Goal: Information Seeking & Learning: Get advice/opinions

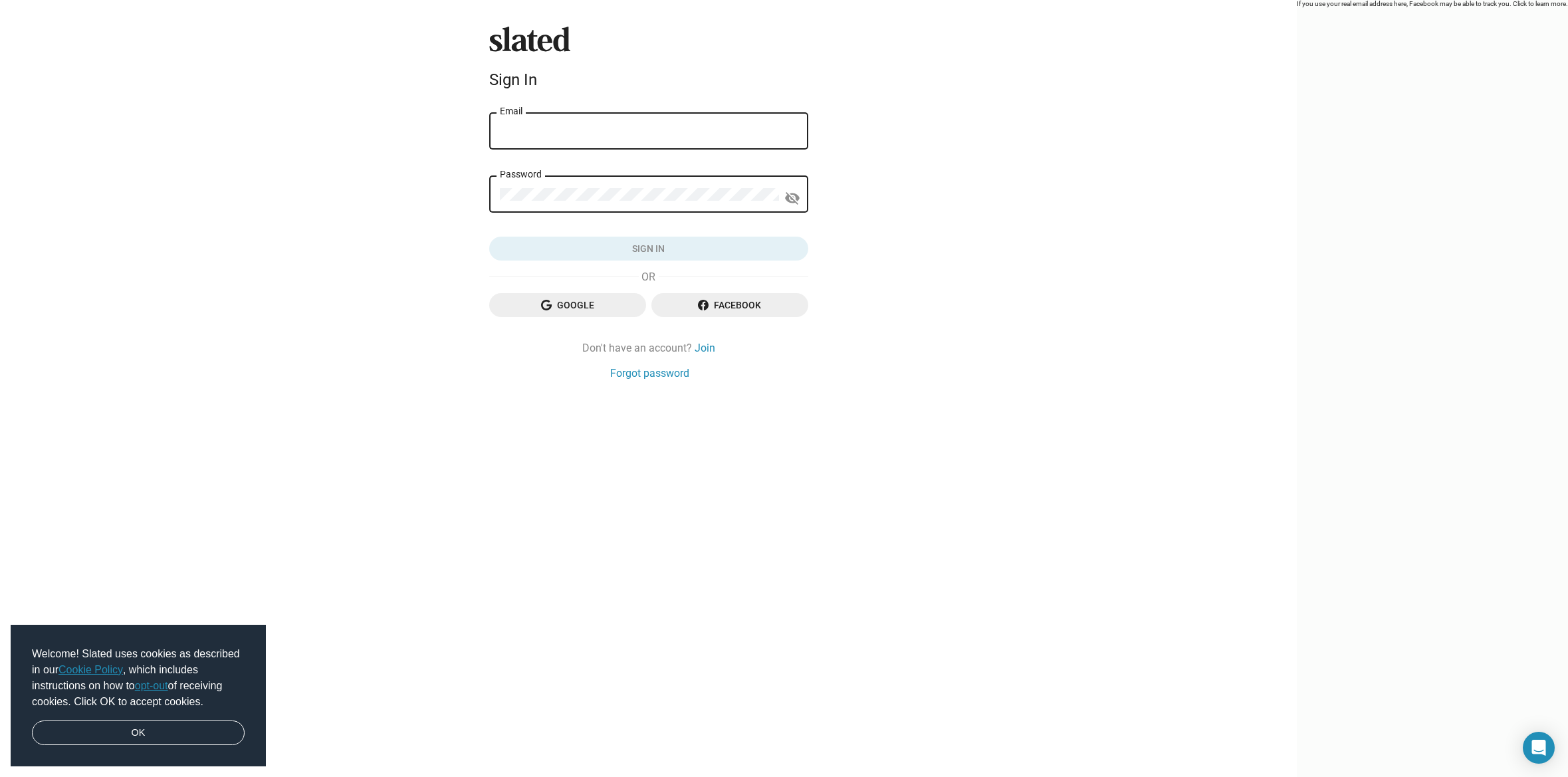
click at [660, 133] on input "Email" at bounding box center [649, 131] width 297 height 12
type input "[EMAIL_ADDRESS][DOMAIN_NAME]"
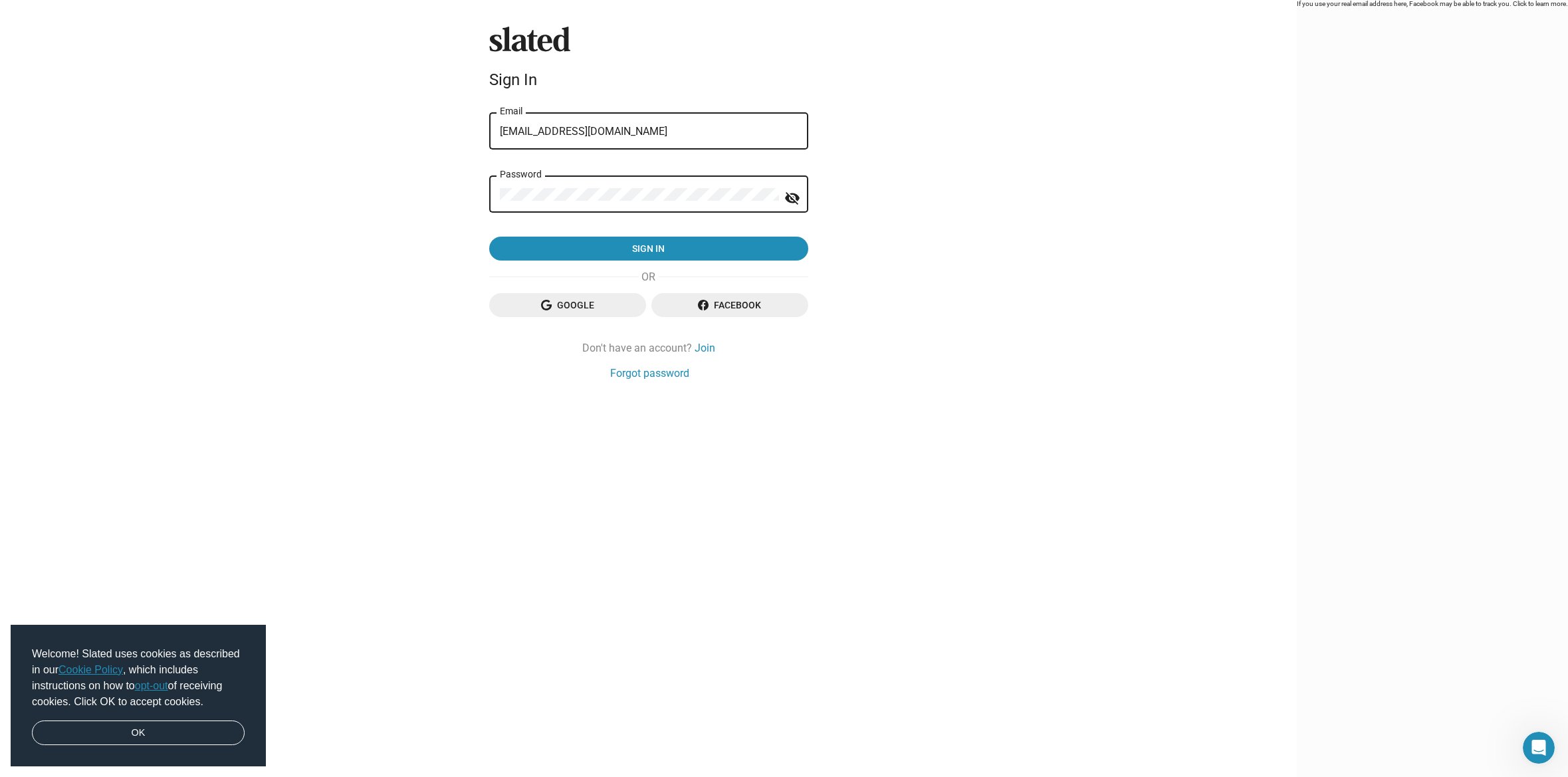
click at [489, 237] on button "Sign in" at bounding box center [649, 249] width 319 height 24
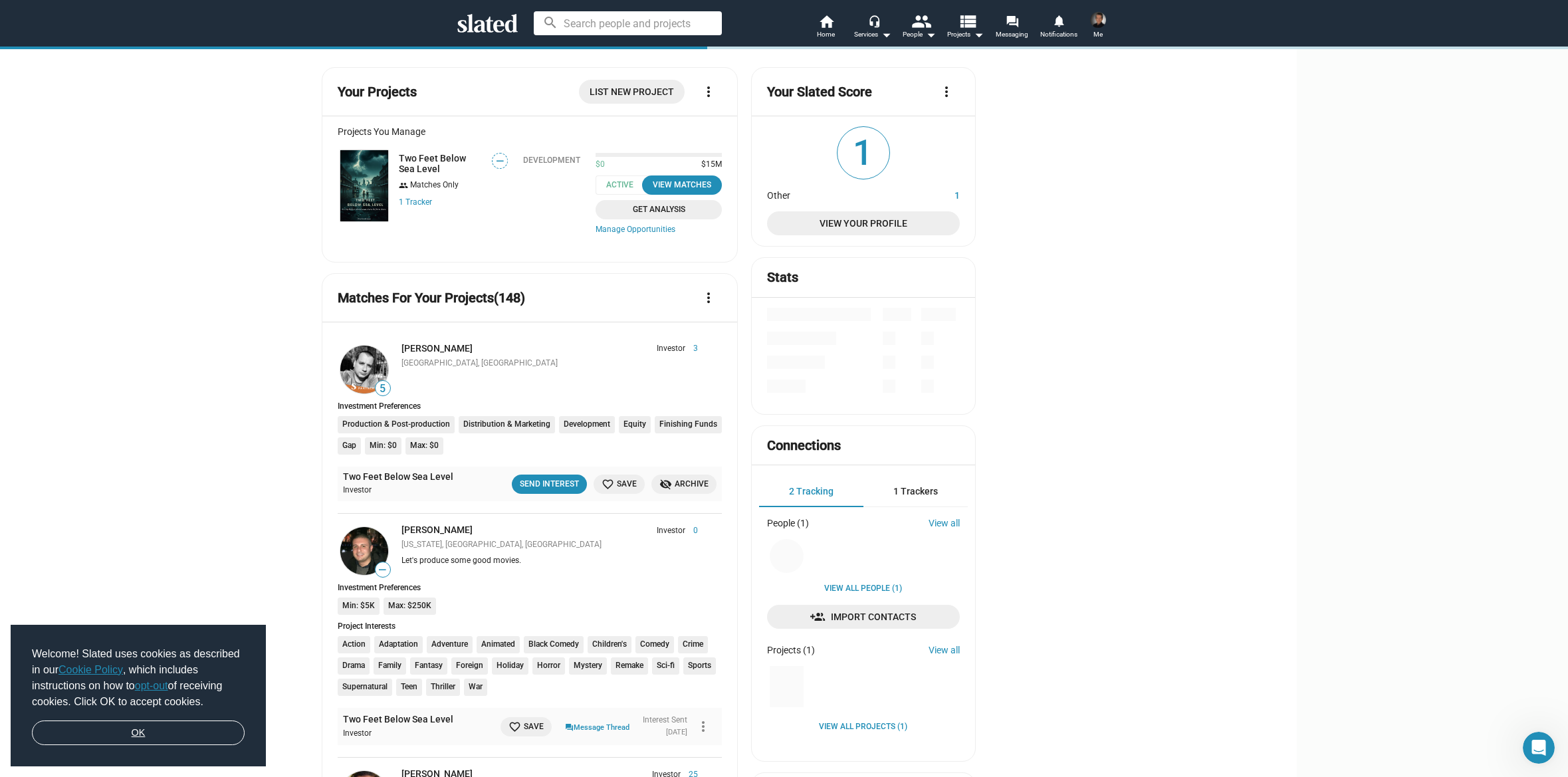
click at [171, 731] on link "OK" at bounding box center [138, 734] width 213 height 25
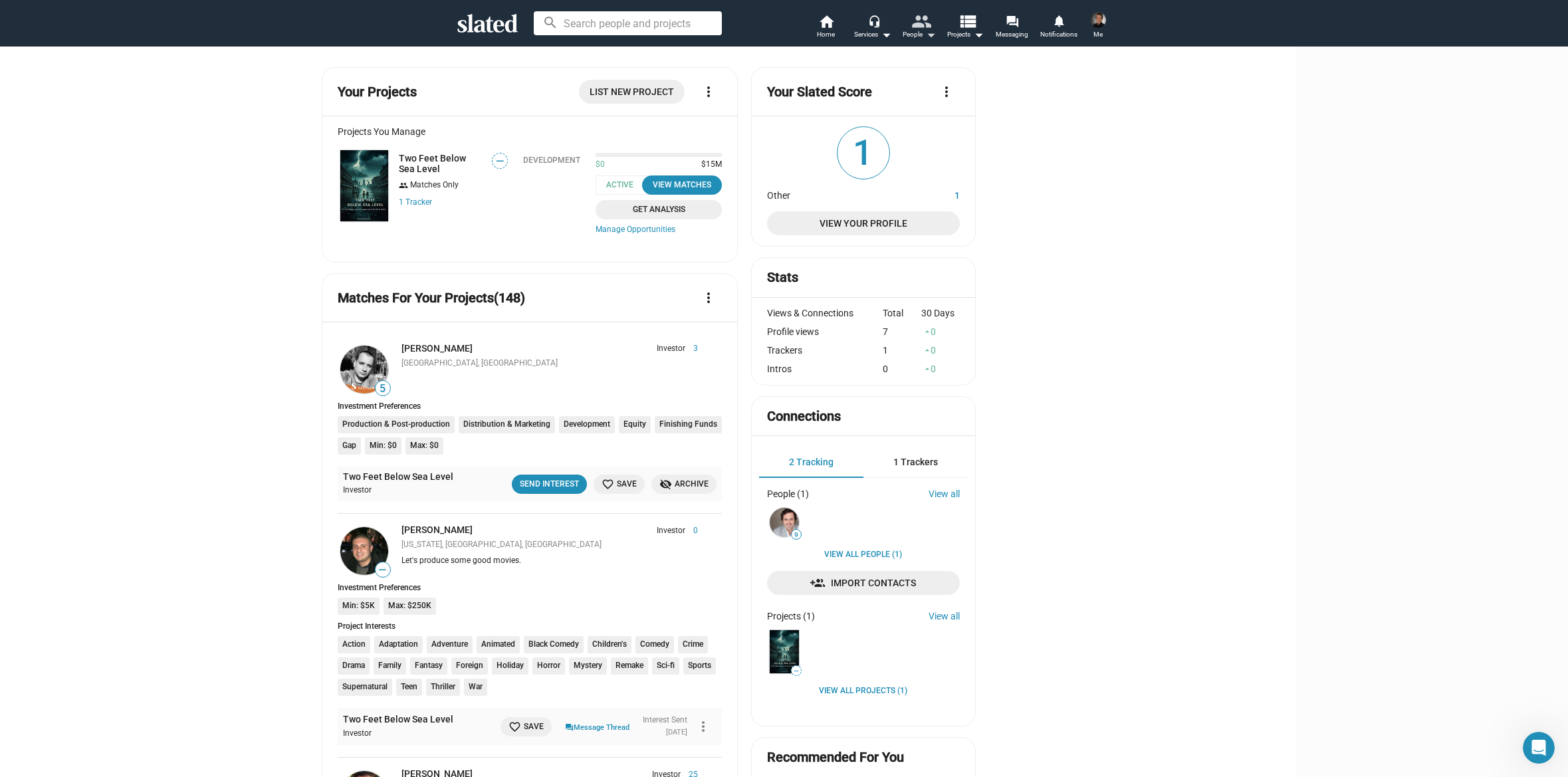
click at [923, 24] on mat-icon "people" at bounding box center [920, 21] width 19 height 19
click at [827, 59] on link "All People" at bounding box center [865, 59] width 154 height 22
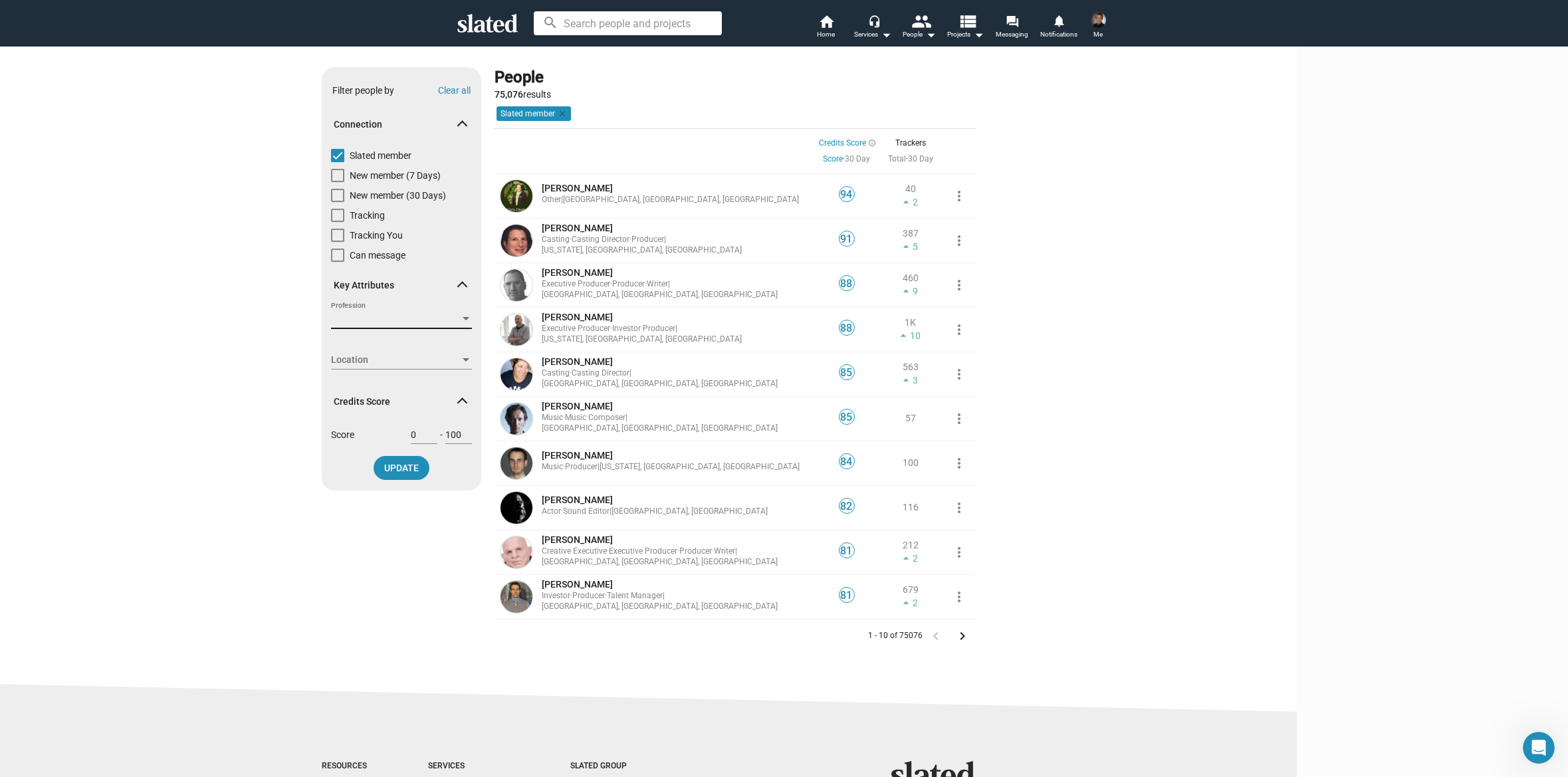
click at [460, 321] on span "Profession" at bounding box center [395, 319] width 129 height 14
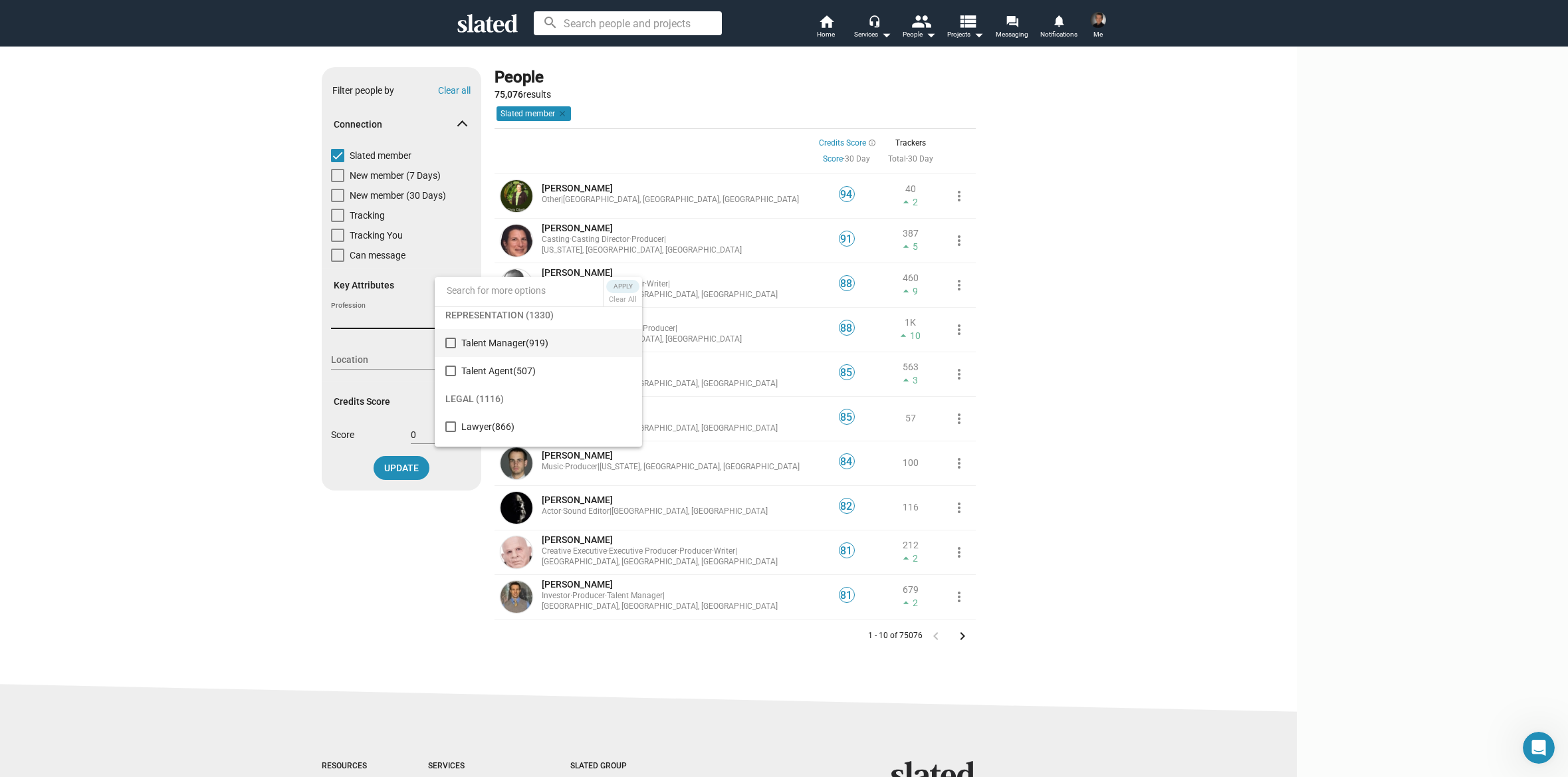
scroll to position [2102, 0]
click at [452, 341] on mat-pseudo-checkbox at bounding box center [451, 341] width 11 height 11
click at [453, 366] on mat-pseudo-checkbox at bounding box center [451, 369] width 11 height 11
click at [451, 363] on mat-pseudo-checkbox at bounding box center [451, 364] width 11 height 11
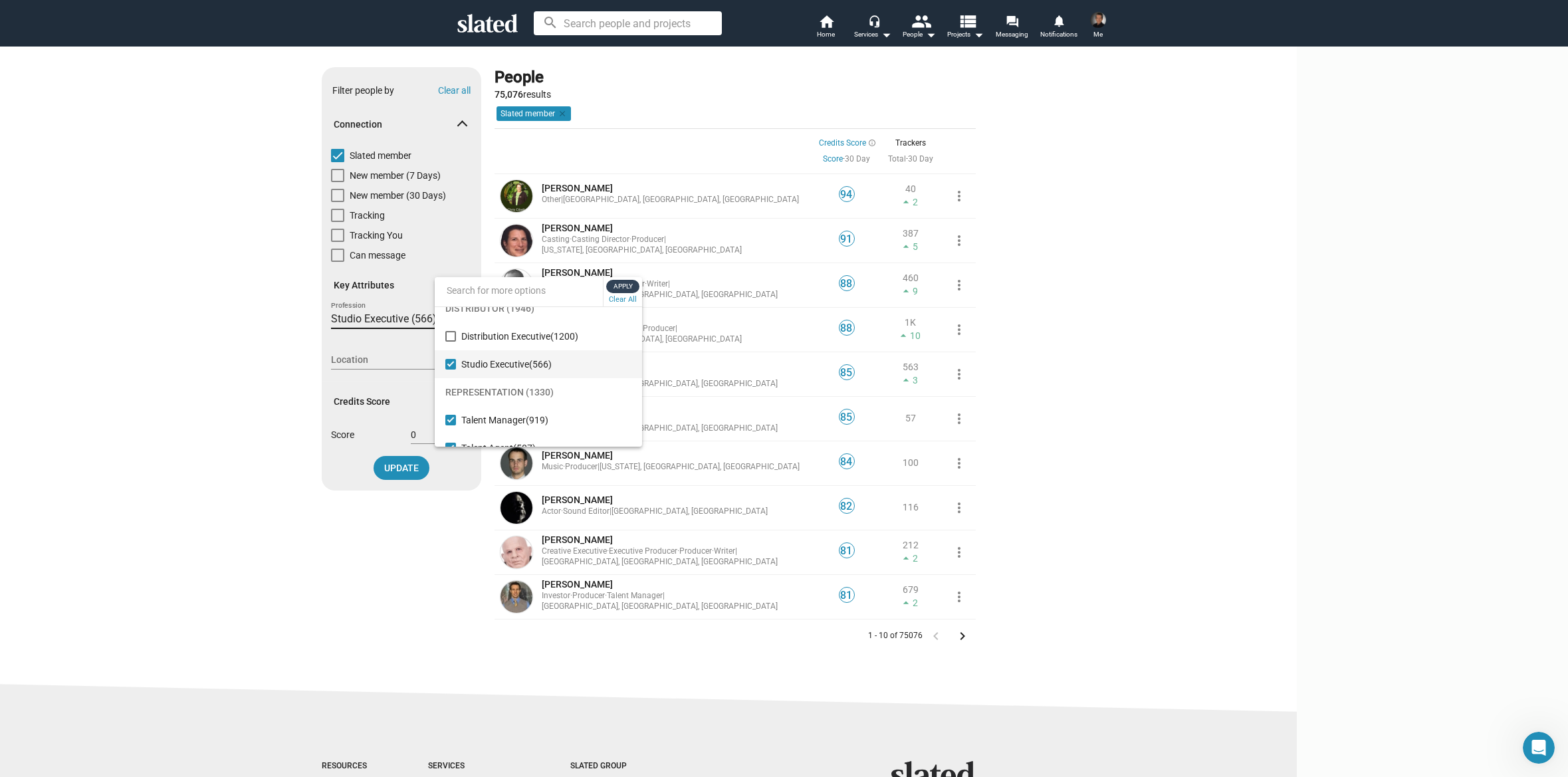
click at [625, 284] on span "Apply" at bounding box center [623, 287] width 24 height 14
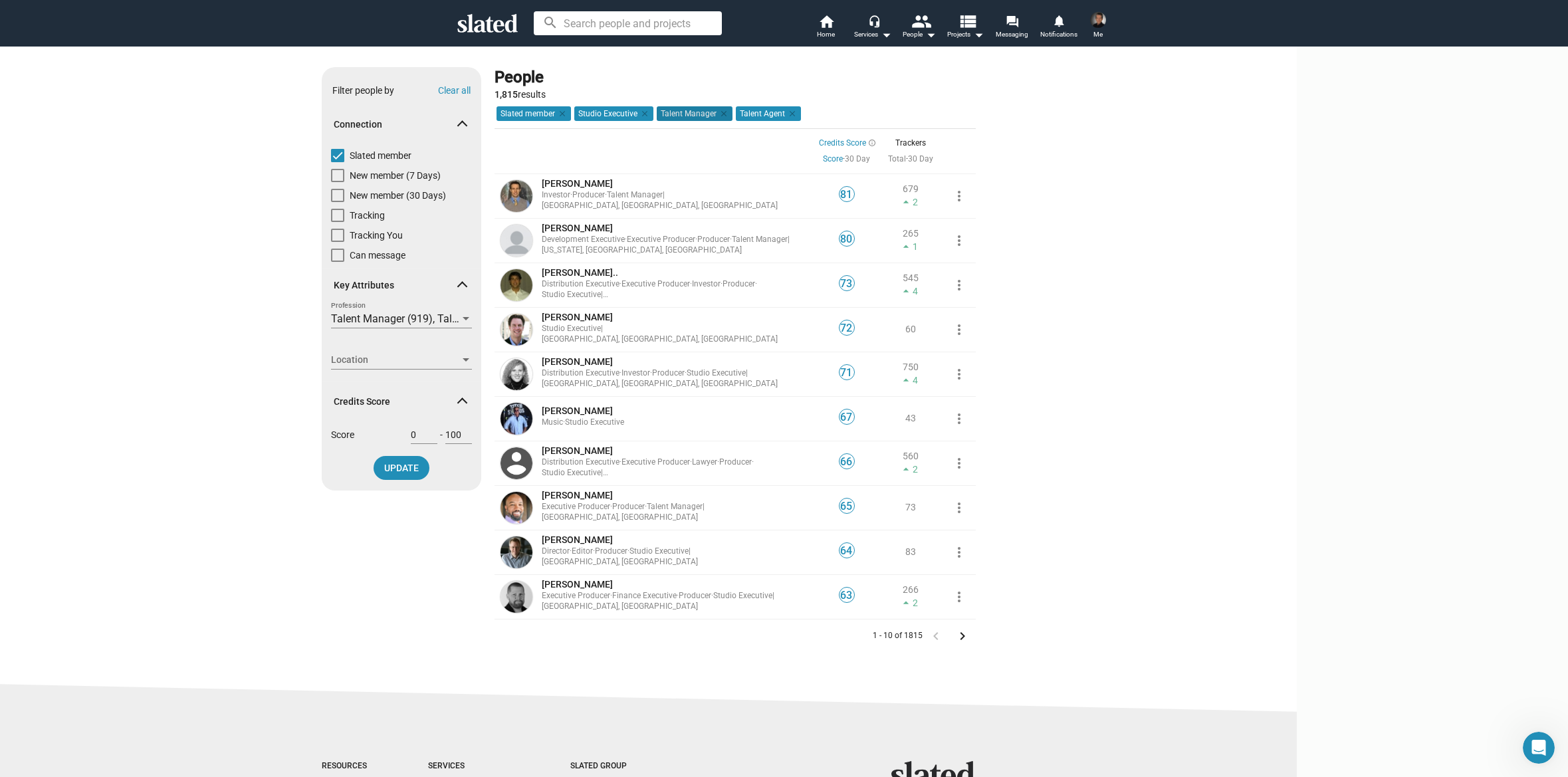
click at [733, 116] on mat-chip "Talent Manager clear" at bounding box center [695, 114] width 76 height 14
click at [733, 115] on mat-chip "Talent Manager clear" at bounding box center [695, 114] width 76 height 14
type input "1"
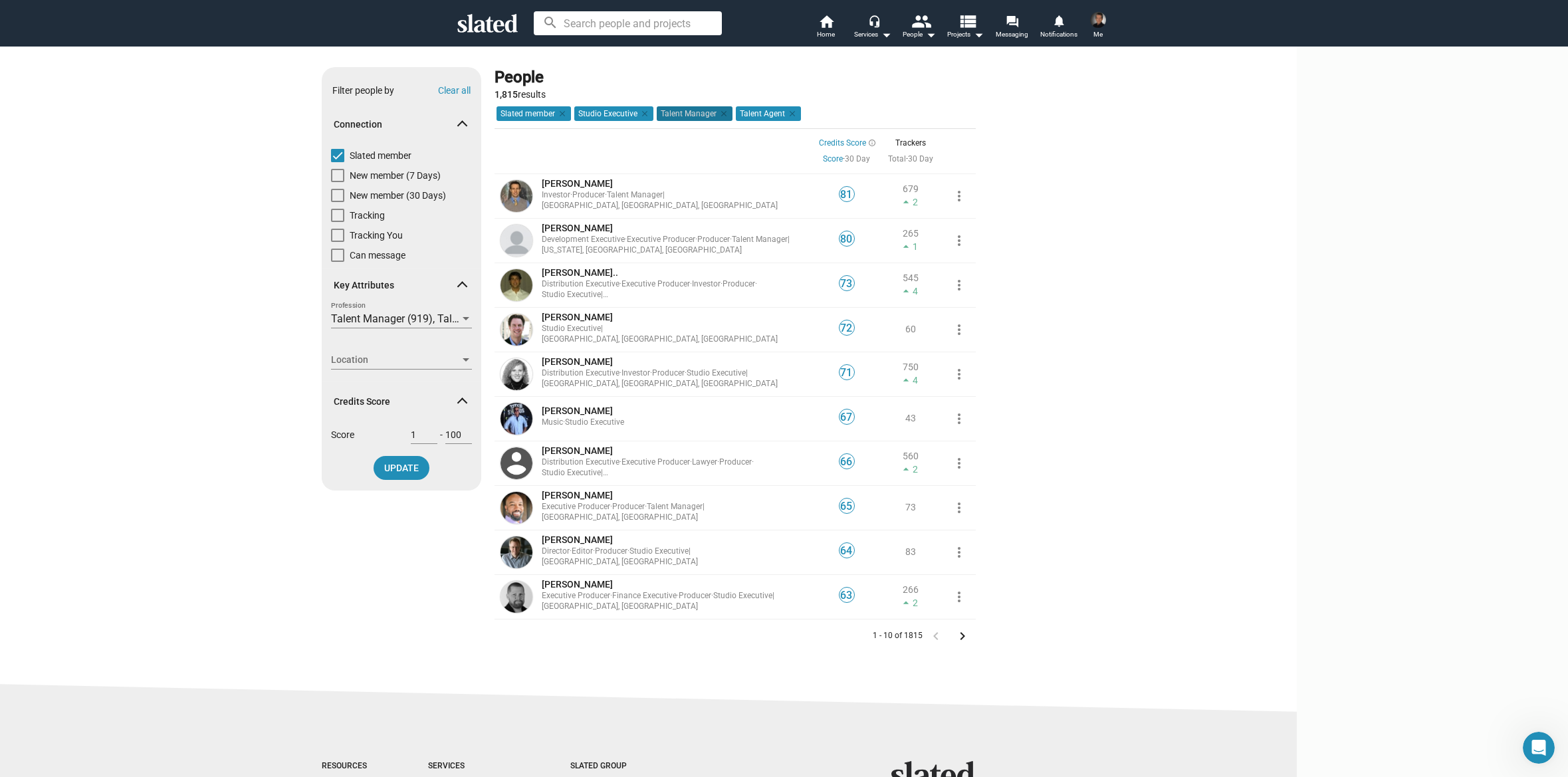
click at [437, 434] on input "1" at bounding box center [424, 434] width 27 height 12
click at [419, 468] on span "UPDATE" at bounding box center [401, 468] width 34 height 24
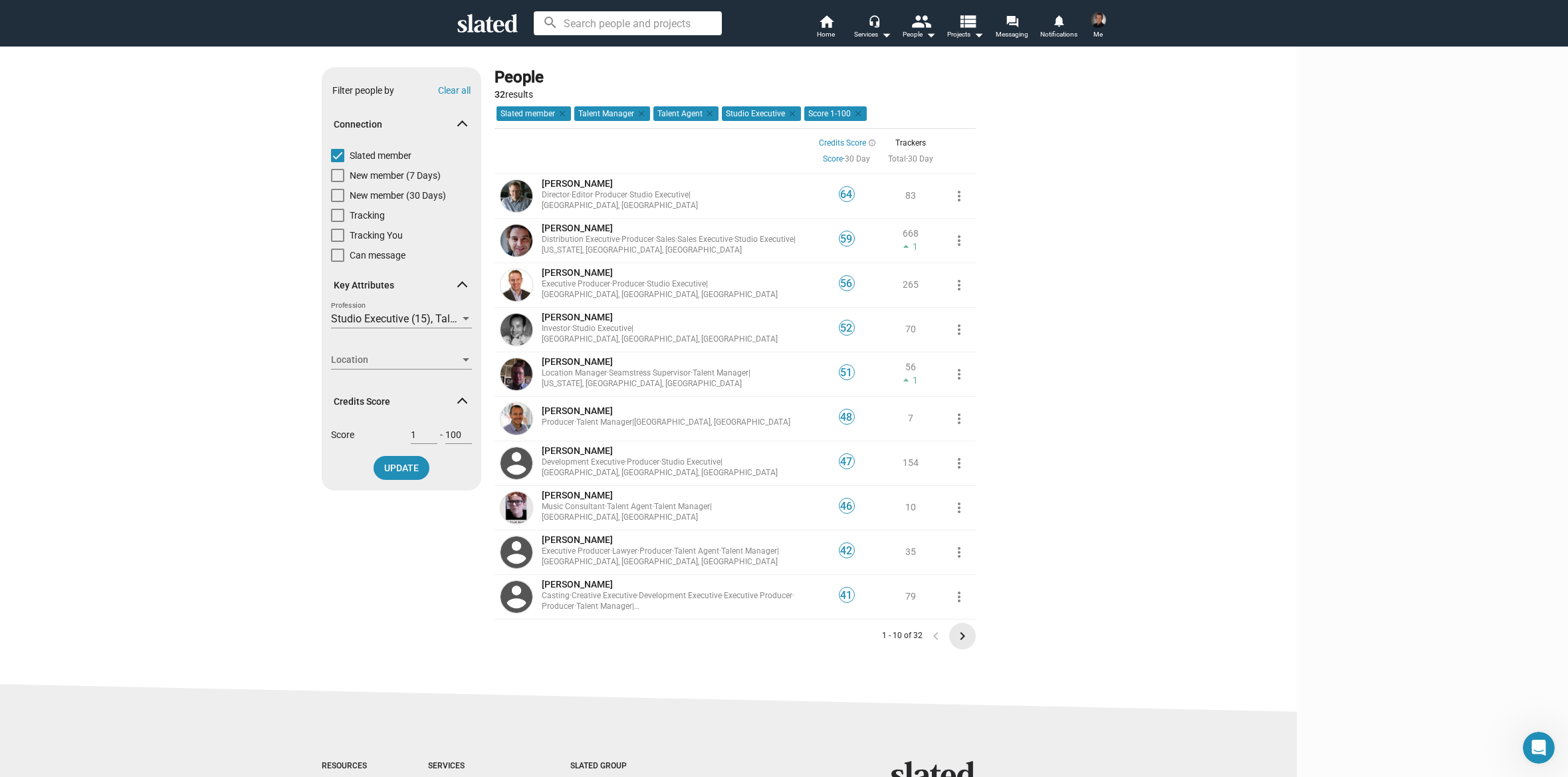
click at [971, 635] on mat-icon "keyboard_arrow_right" at bounding box center [962, 636] width 16 height 16
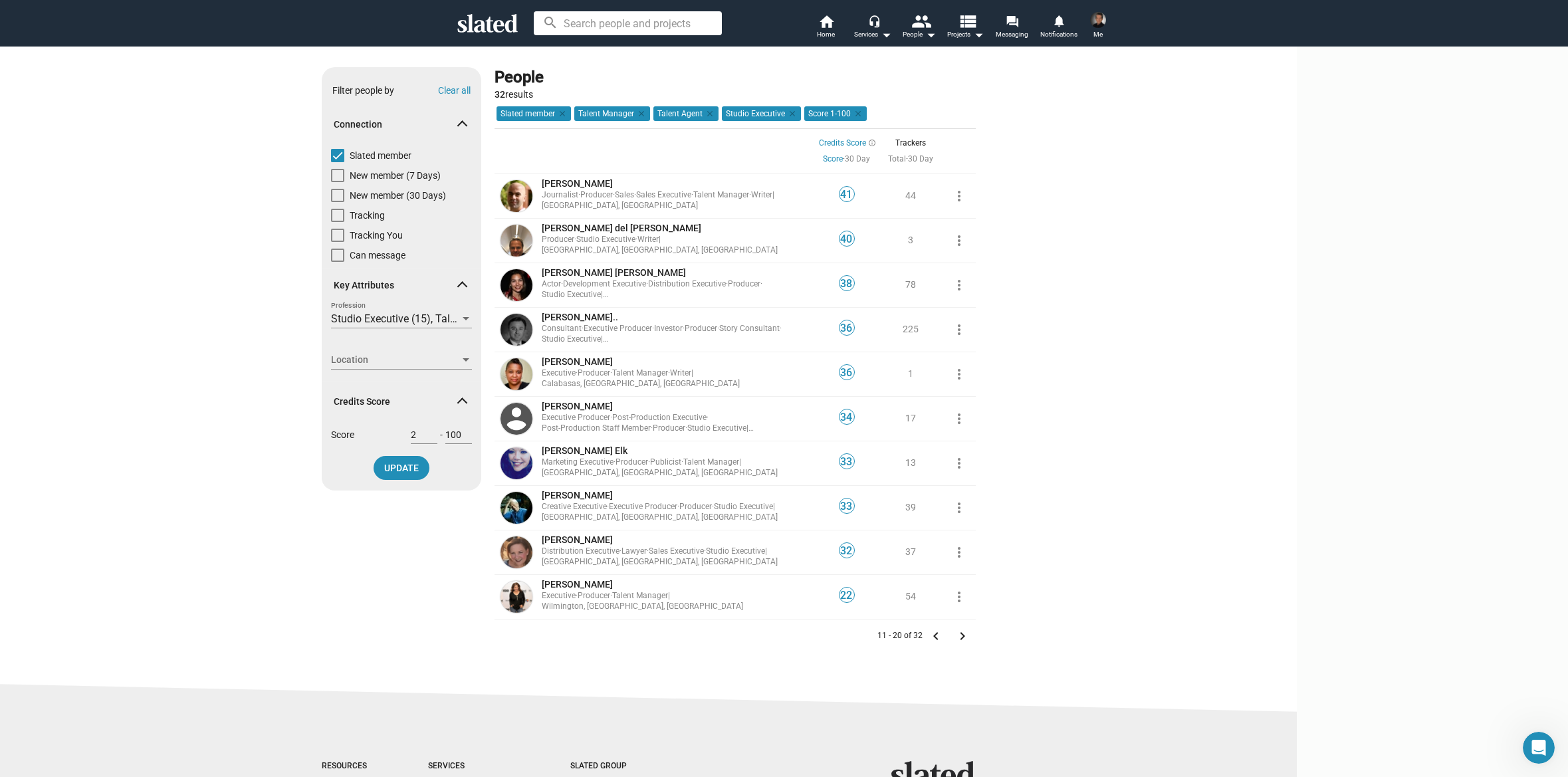
click at [437, 434] on input "2" at bounding box center [424, 434] width 27 height 12
click at [437, 434] on input "3" at bounding box center [424, 434] width 27 height 12
click at [437, 434] on input "4" at bounding box center [424, 434] width 27 height 12
click at [437, 434] on input "5" at bounding box center [424, 434] width 27 height 12
click at [437, 434] on input "6" at bounding box center [424, 434] width 27 height 12
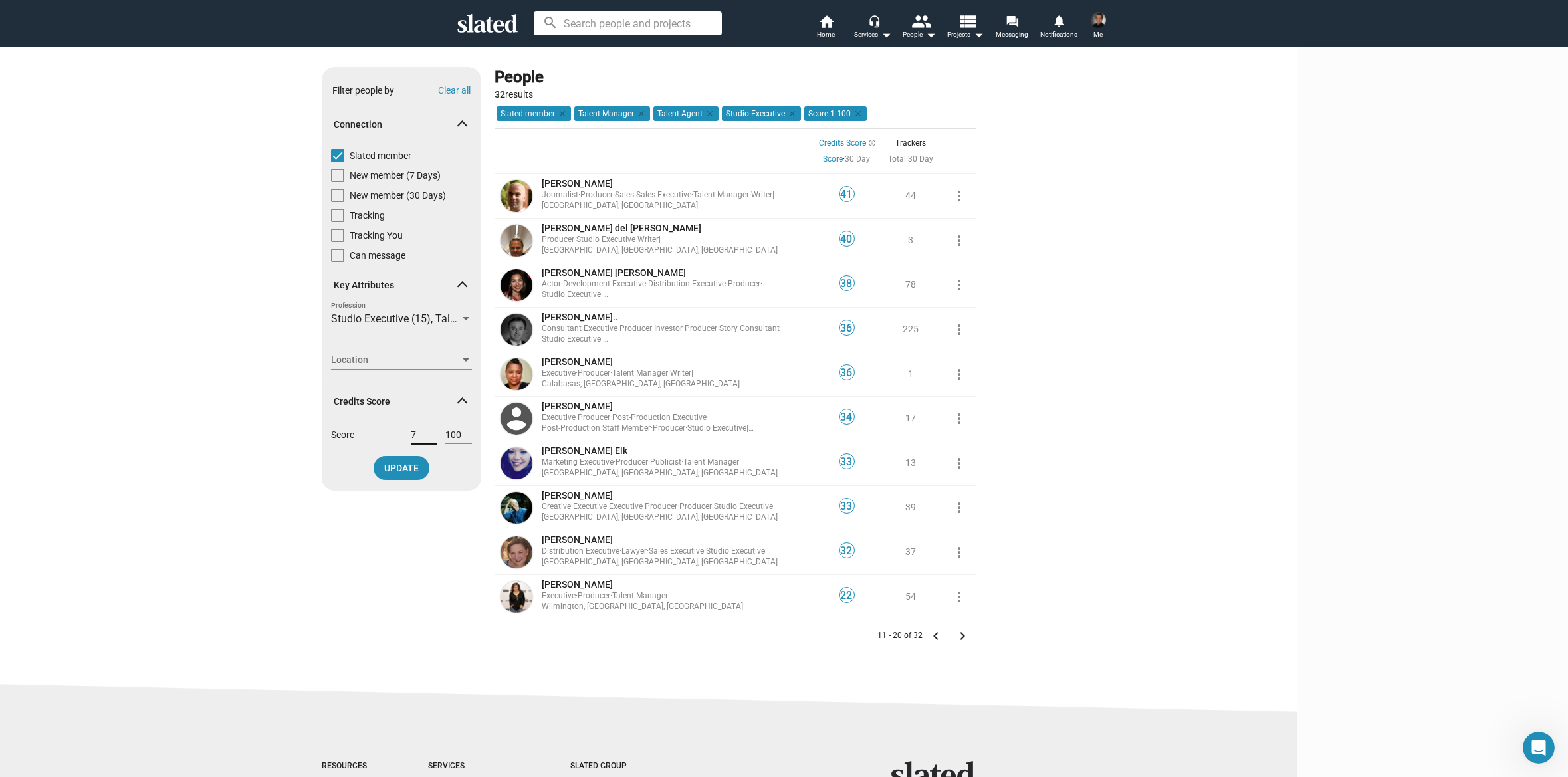
click at [437, 434] on input "7" at bounding box center [424, 434] width 27 height 12
click at [437, 434] on input "8" at bounding box center [424, 434] width 27 height 12
click at [437, 434] on input "9" at bounding box center [424, 434] width 27 height 12
click at [437, 434] on input "10" at bounding box center [424, 434] width 27 height 12
click at [437, 434] on input "11" at bounding box center [424, 434] width 27 height 12
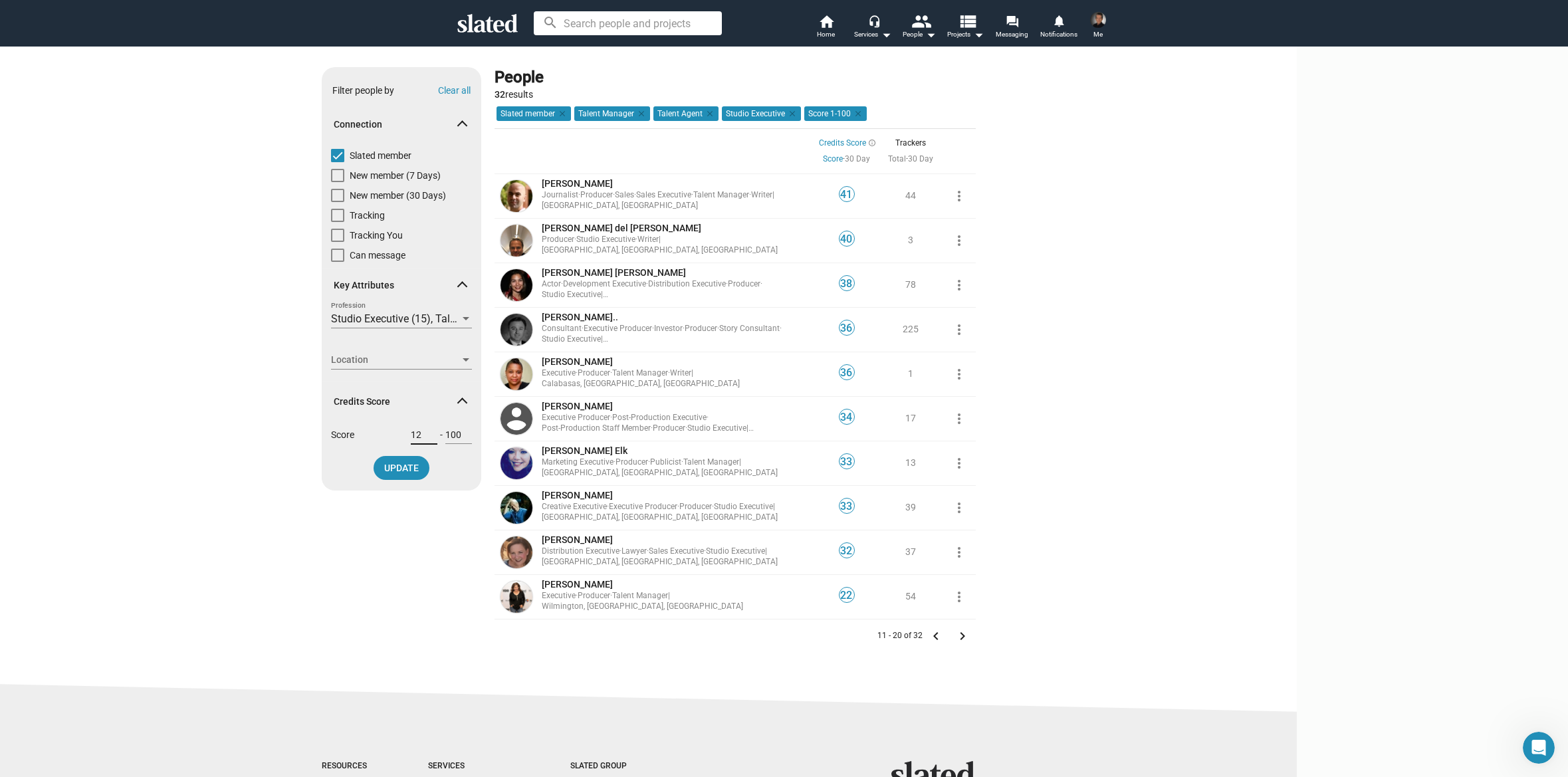
click at [437, 434] on input "12" at bounding box center [424, 434] width 27 height 12
click at [437, 434] on input "13" at bounding box center [424, 434] width 27 height 12
click at [437, 434] on input "14" at bounding box center [424, 434] width 27 height 12
click at [437, 434] on input "15" at bounding box center [424, 434] width 27 height 12
click at [437, 435] on input "16" at bounding box center [424, 434] width 27 height 12
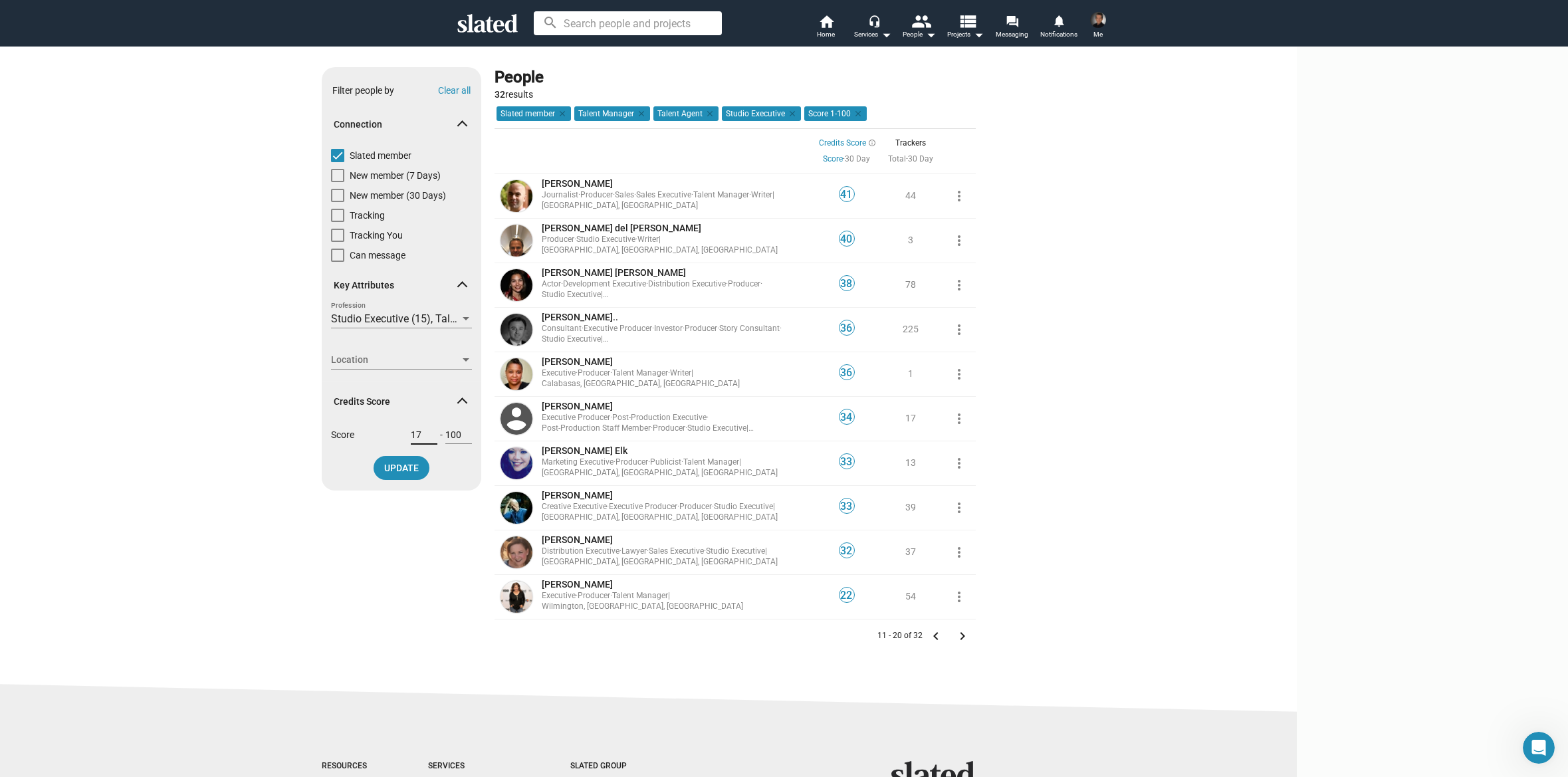
click at [437, 435] on input "17" at bounding box center [424, 434] width 27 height 12
click at [437, 435] on input "18" at bounding box center [424, 434] width 27 height 12
click at [437, 435] on input "19" at bounding box center [424, 434] width 27 height 12
type input "20"
click at [437, 434] on input "20" at bounding box center [424, 434] width 27 height 12
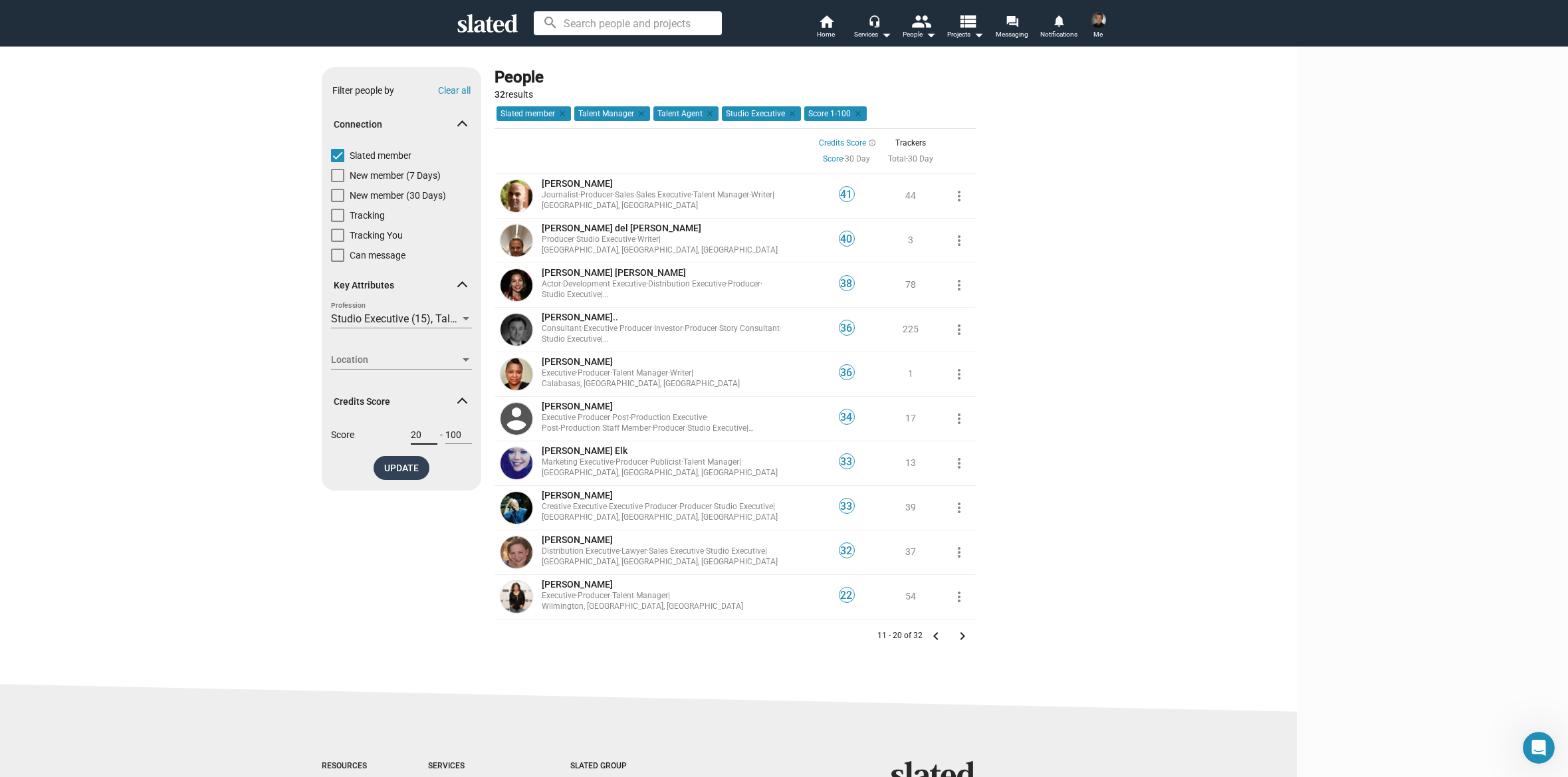
click at [419, 465] on span "UPDATE" at bounding box center [401, 468] width 34 height 24
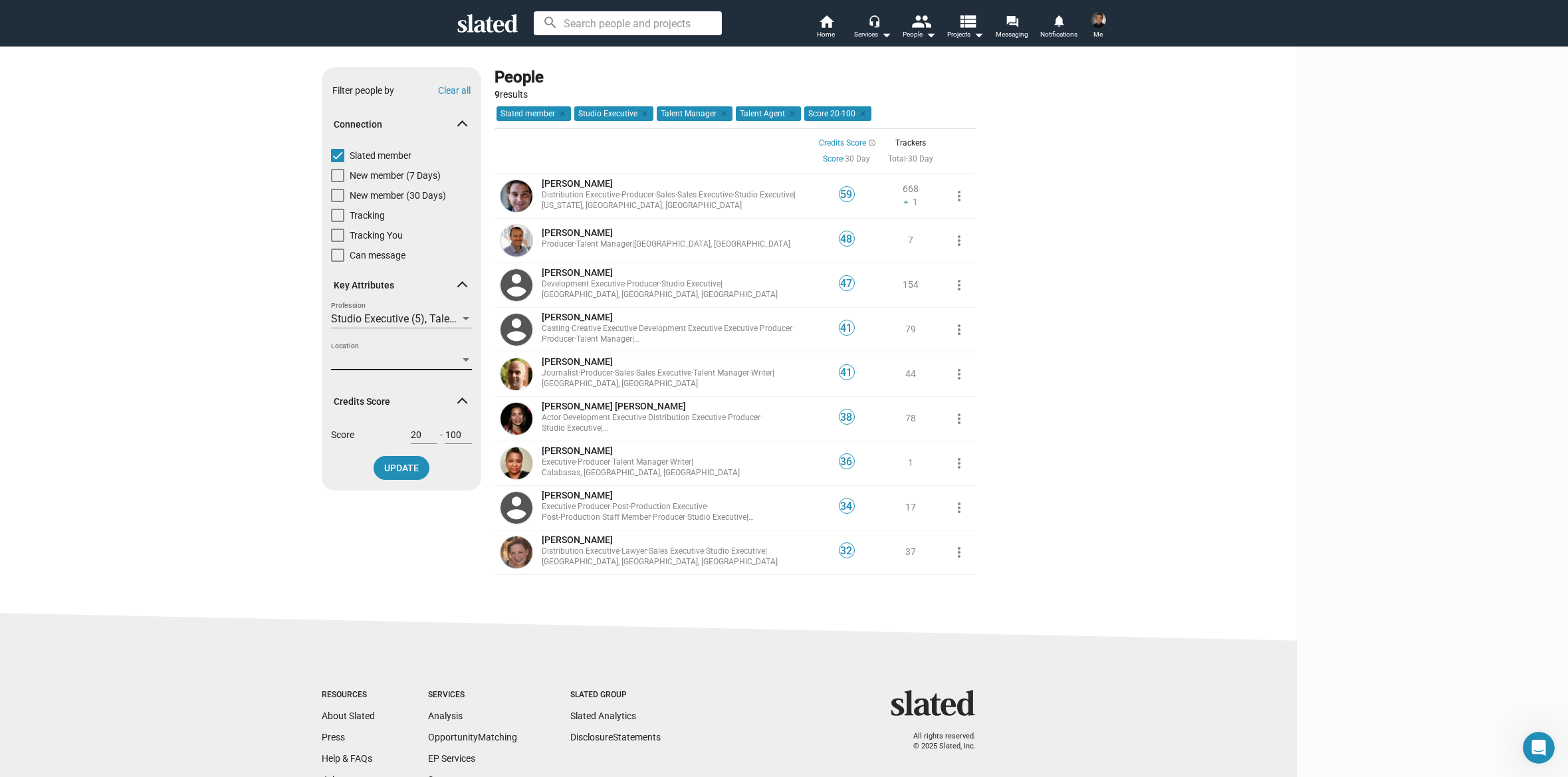
click at [469, 361] on div at bounding box center [465, 361] width 6 height 4
click at [450, 416] on mat-pseudo-checkbox at bounding box center [451, 418] width 11 height 11
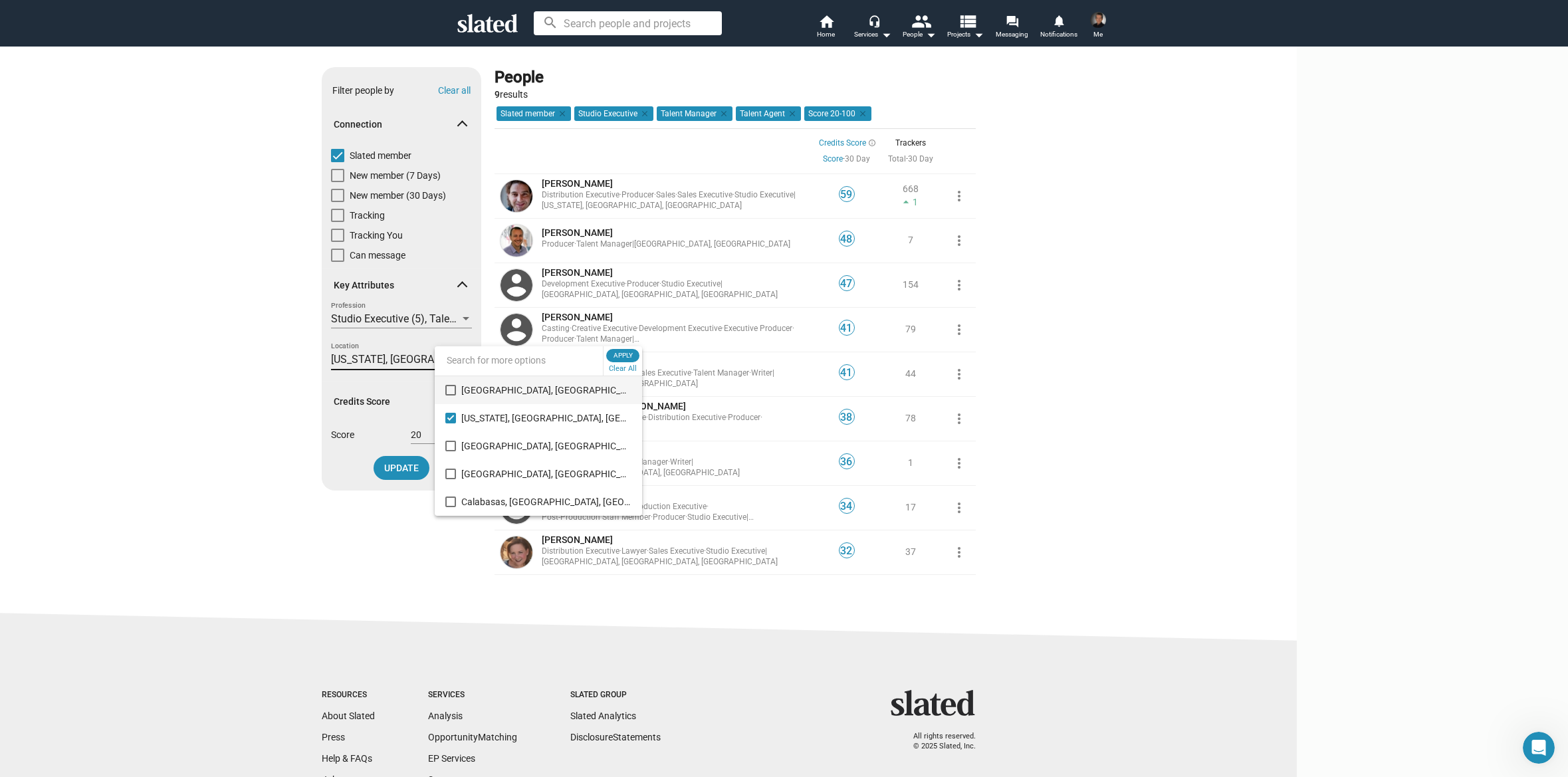
click at [454, 390] on mat-pseudo-checkbox at bounding box center [451, 390] width 11 height 11
click at [447, 498] on mat-pseudo-checkbox at bounding box center [451, 502] width 11 height 11
click at [611, 355] on span "Apply" at bounding box center [623, 355] width 24 height 14
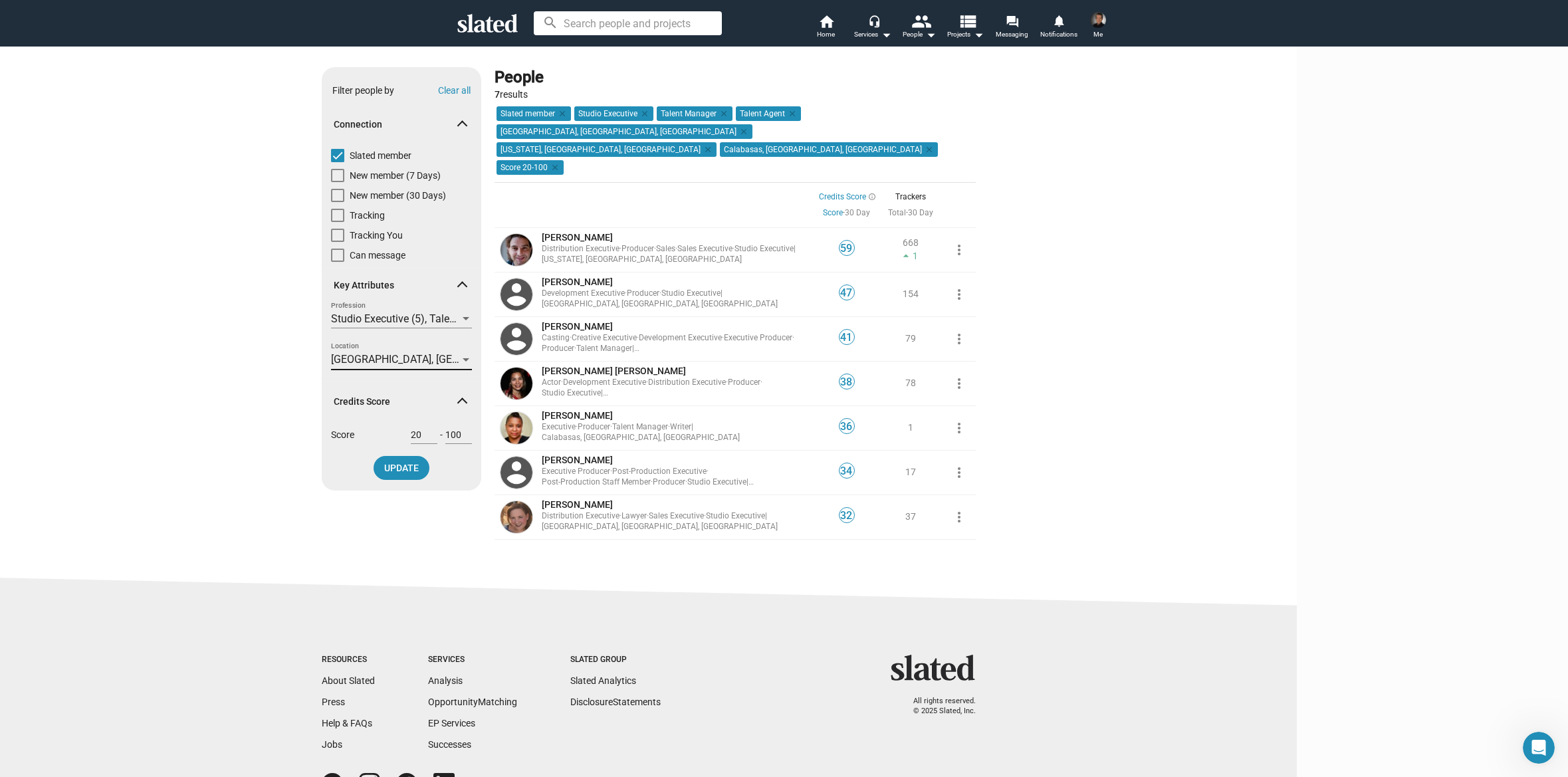
click at [469, 359] on div at bounding box center [465, 361] width 6 height 4
click at [606, 370] on button "Clear All" at bounding box center [623, 369] width 33 height 14
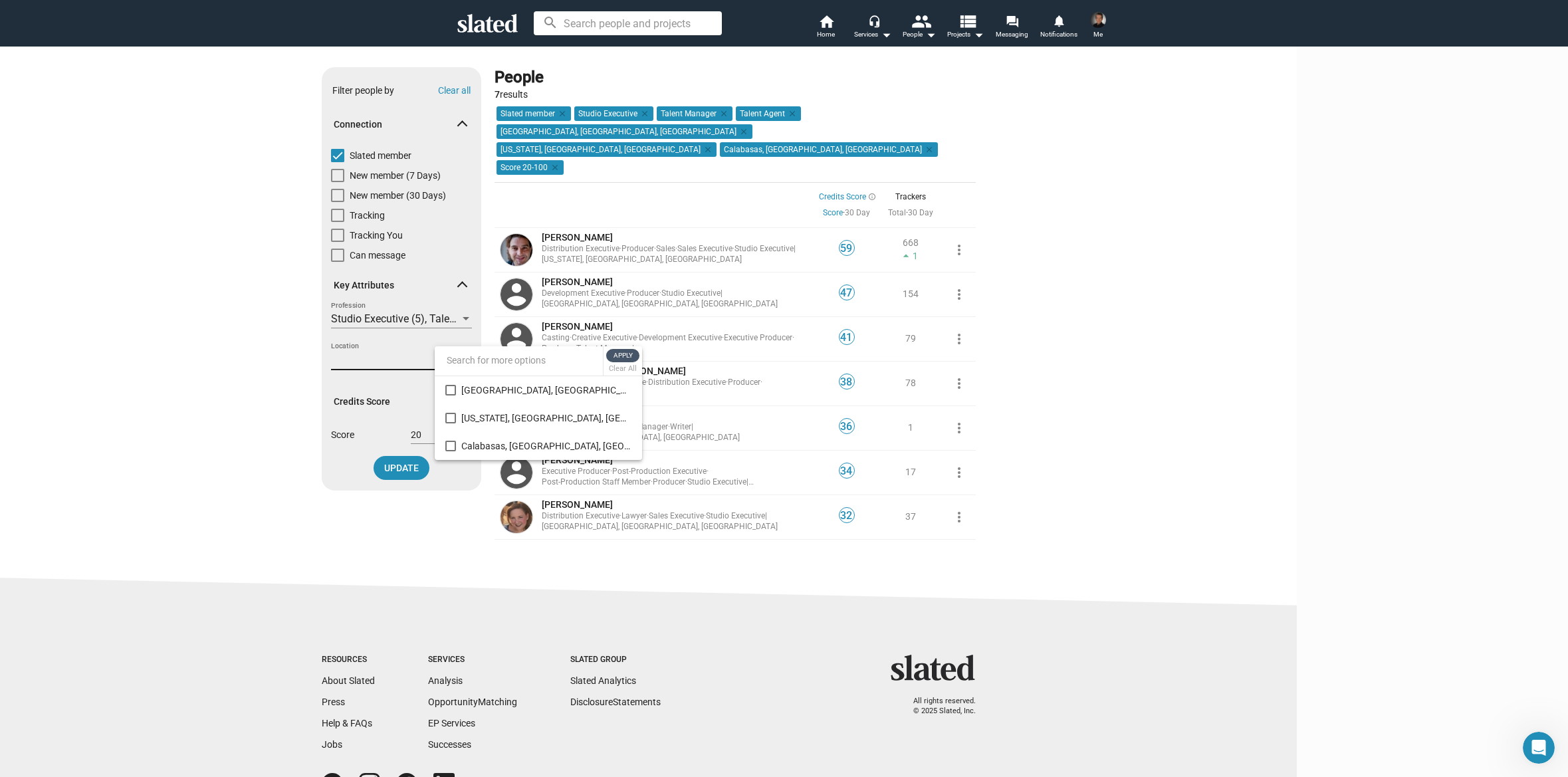
click at [611, 359] on span "Apply" at bounding box center [623, 355] width 24 height 14
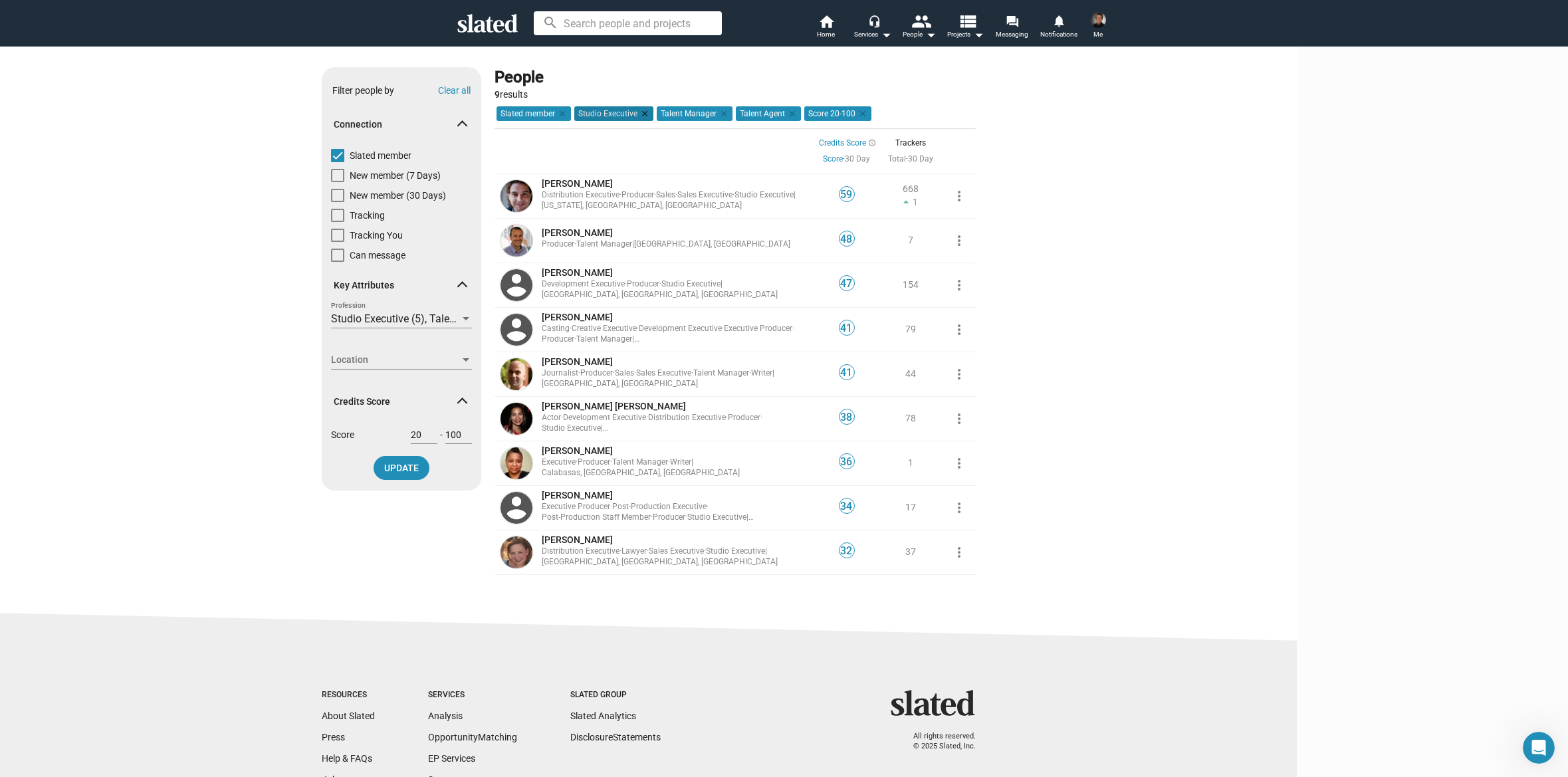
click at [650, 113] on mat-icon "clear" at bounding box center [643, 113] width 12 height 12
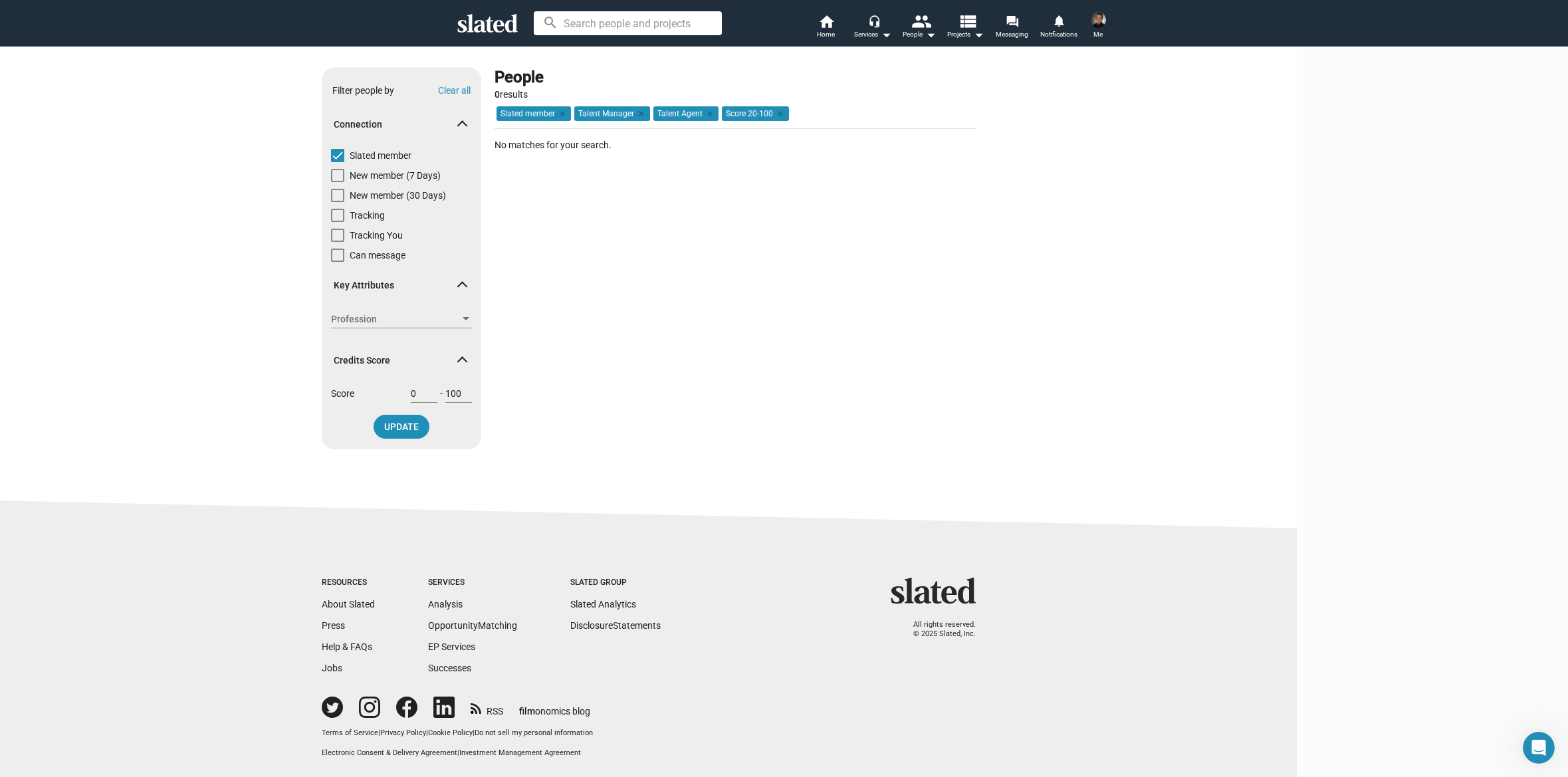
type input "0"
click at [437, 398] on input "0" at bounding box center [424, 393] width 27 height 12
click at [419, 427] on span "UPDATE" at bounding box center [401, 426] width 34 height 24
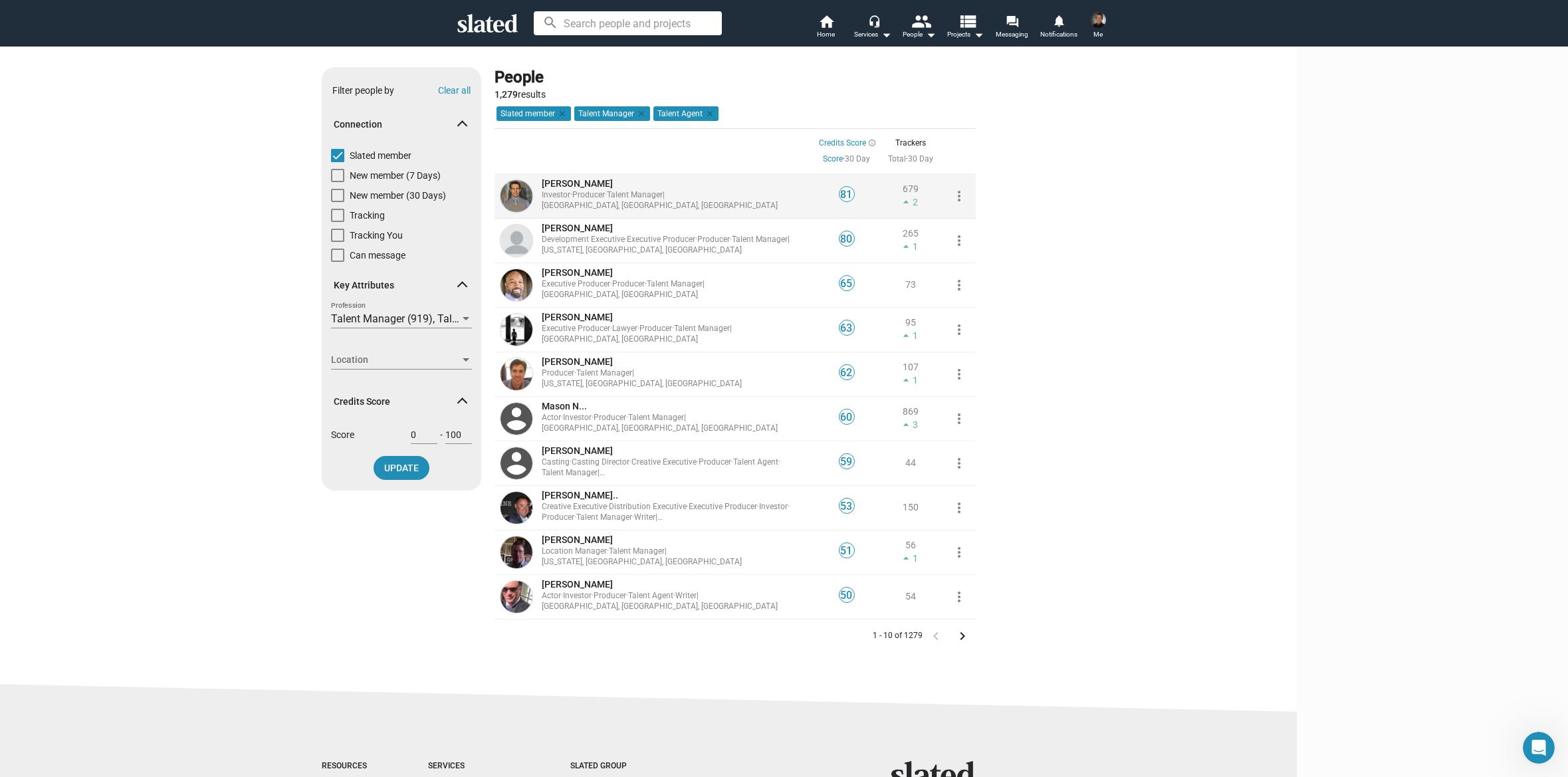
click at [967, 196] on mat-icon "more_vert" at bounding box center [960, 197] width 16 height 16
click at [1235, 209] on div at bounding box center [784, 388] width 1568 height 777
click at [613, 188] on span "[PERSON_NAME]" at bounding box center [577, 184] width 71 height 11
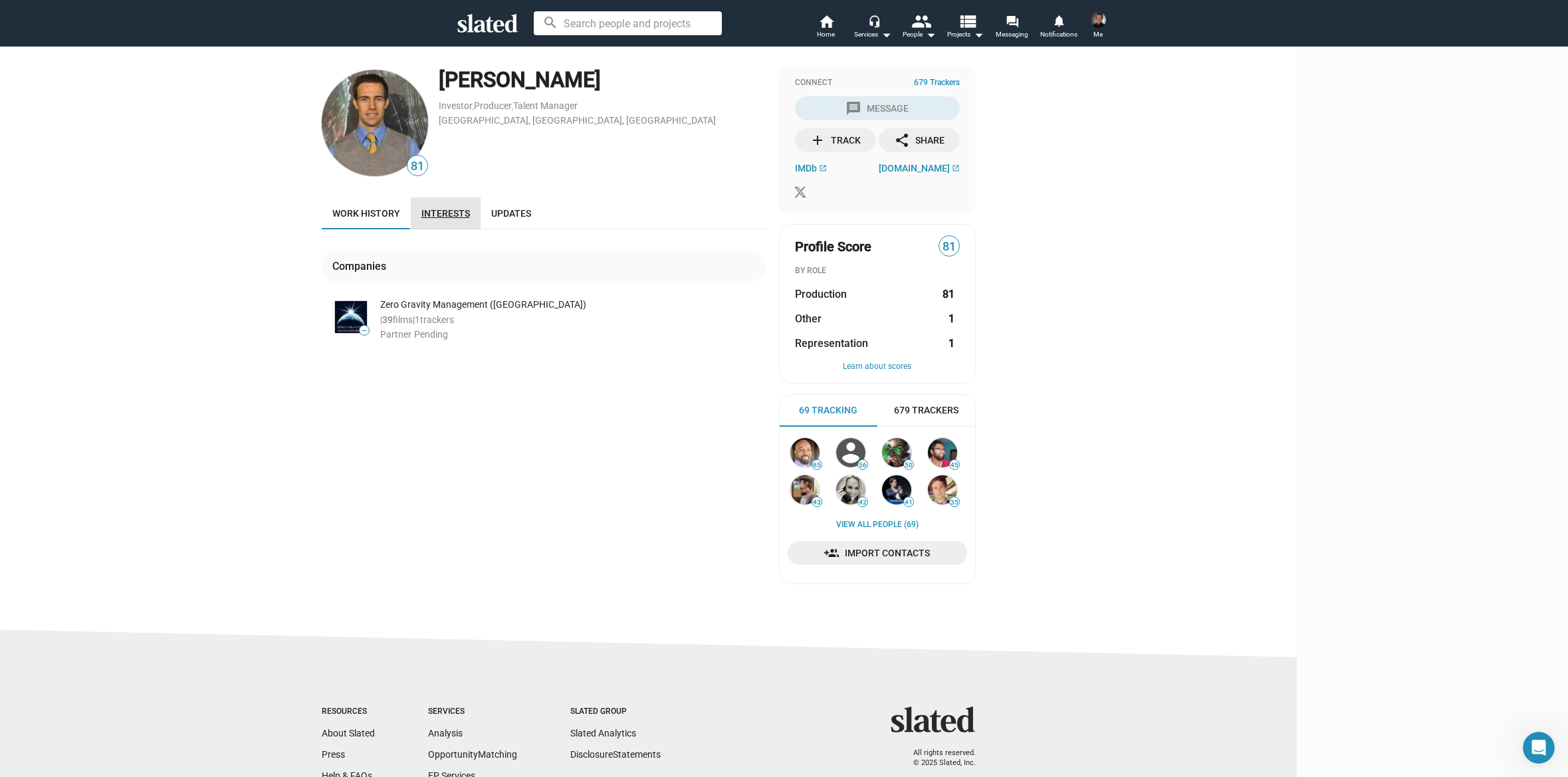
click at [469, 212] on span "Interests" at bounding box center [446, 214] width 49 height 11
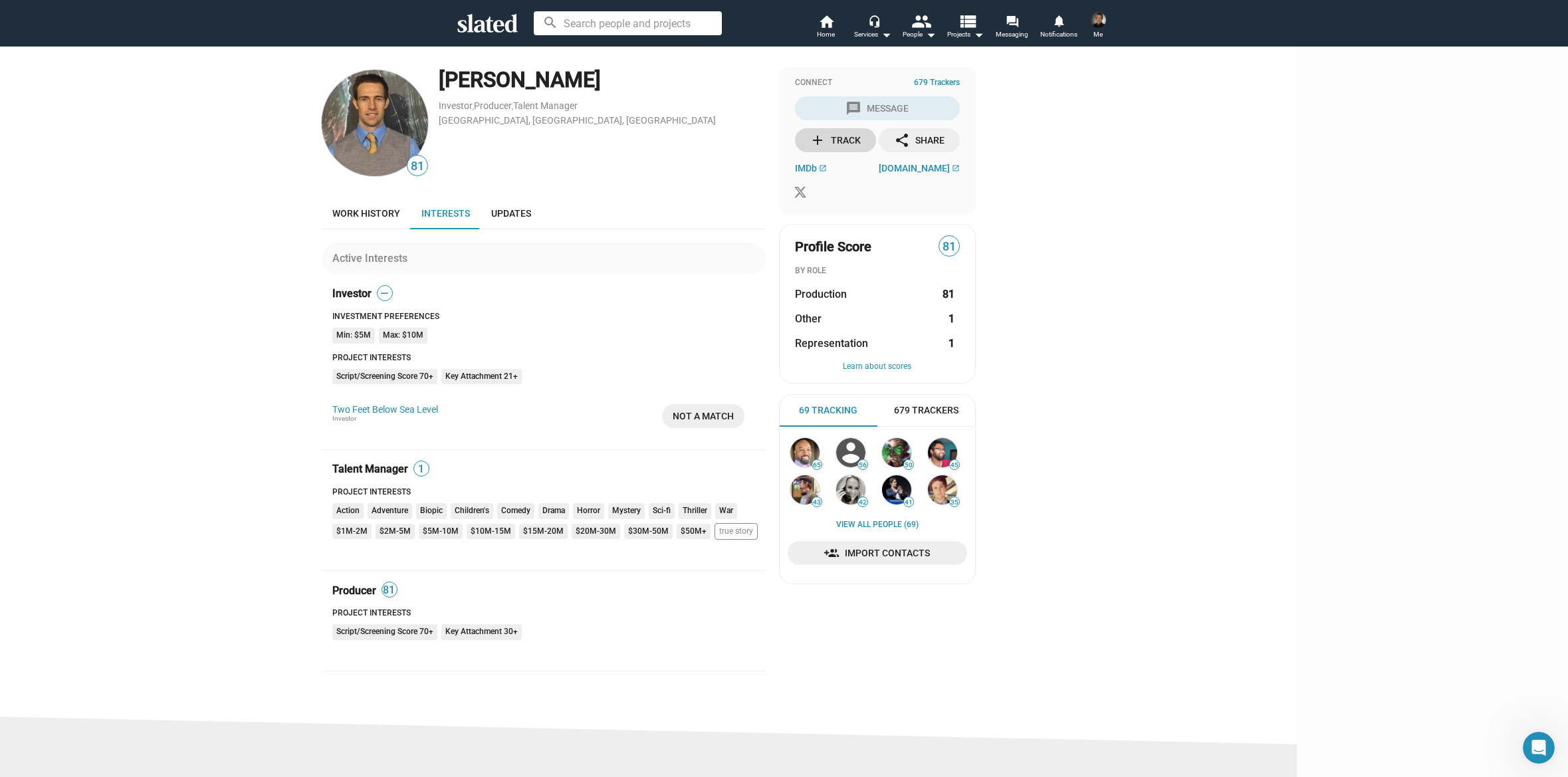
click at [861, 138] on div "add Track" at bounding box center [834, 140] width 51 height 24
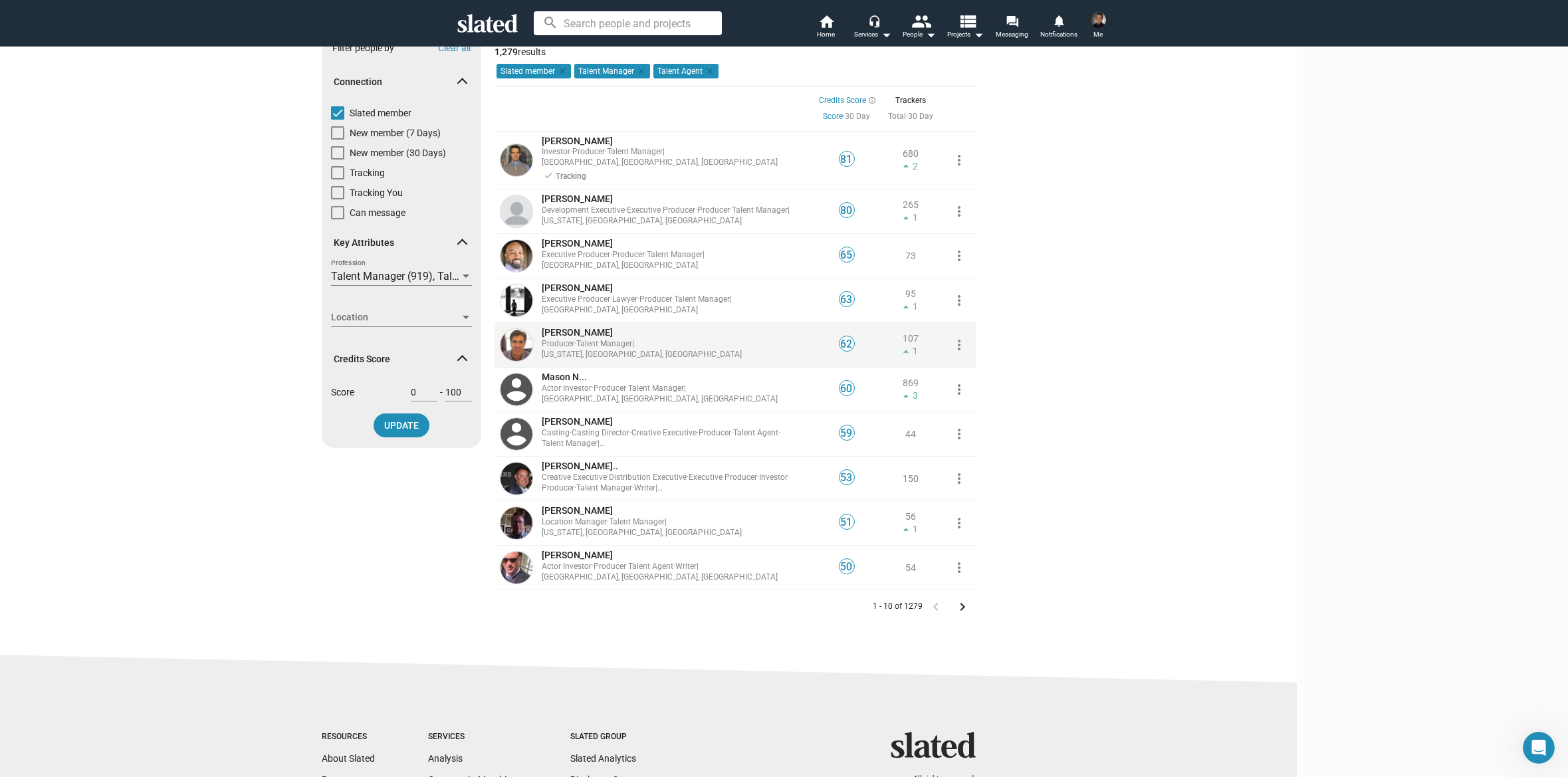
scroll to position [43, 0]
click at [613, 193] on span "[PERSON_NAME]" at bounding box center [577, 198] width 71 height 11
